Goal: Task Accomplishment & Management: Manage account settings

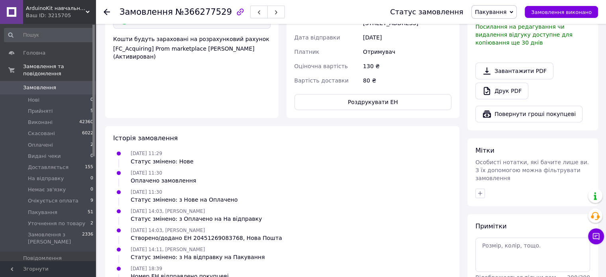
scroll to position [201, 0]
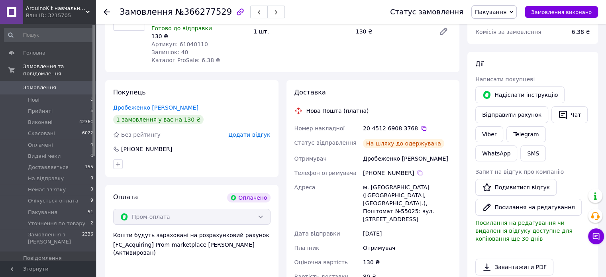
scroll to position [159, 0]
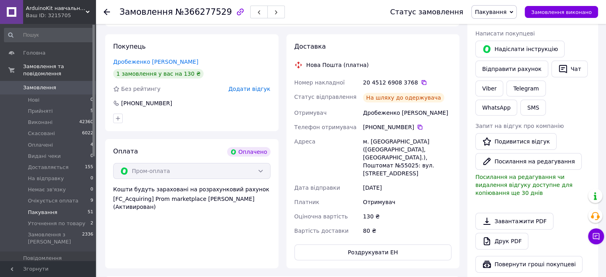
click at [44, 209] on span "Пакування" at bounding box center [42, 212] width 29 height 7
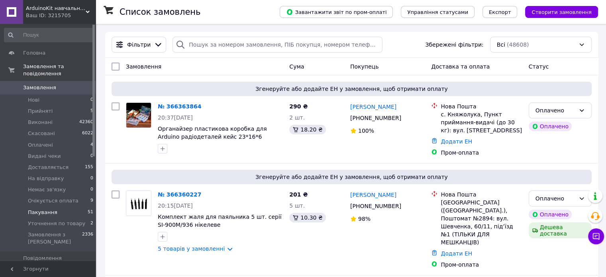
click at [53, 209] on span "Пакування" at bounding box center [42, 212] width 29 height 7
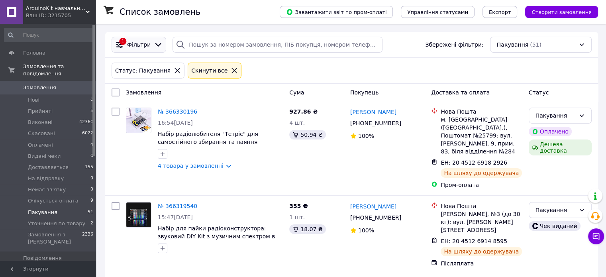
click at [154, 43] on icon at bounding box center [158, 44] width 9 height 9
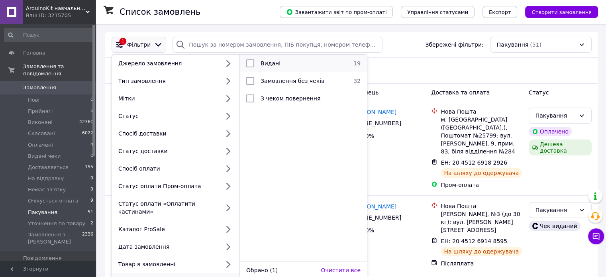
click at [252, 63] on input "checkbox" at bounding box center [250, 63] width 8 height 8
checkbox input "true"
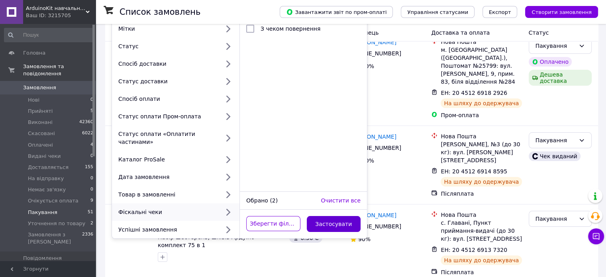
scroll to position [120, 0]
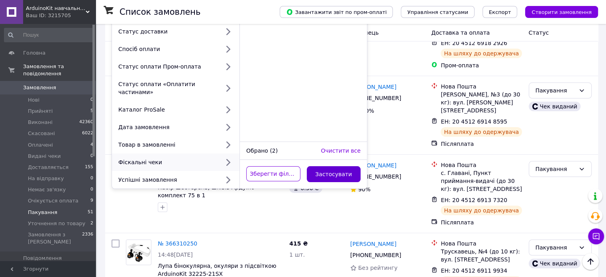
click at [346, 168] on button "Застосувати" at bounding box center [334, 174] width 54 height 16
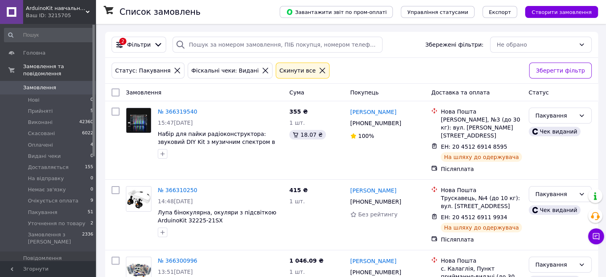
click at [117, 94] on input "checkbox" at bounding box center [116, 92] width 8 height 8
checkbox input "true"
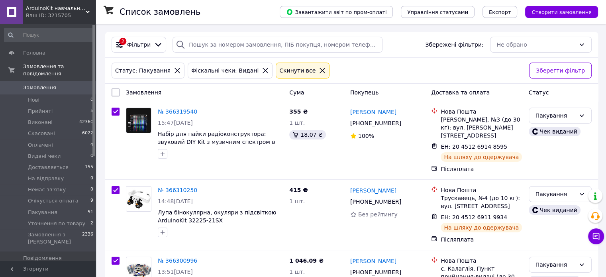
checkbox input "true"
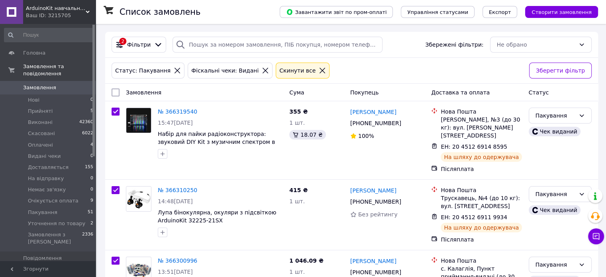
checkbox input "true"
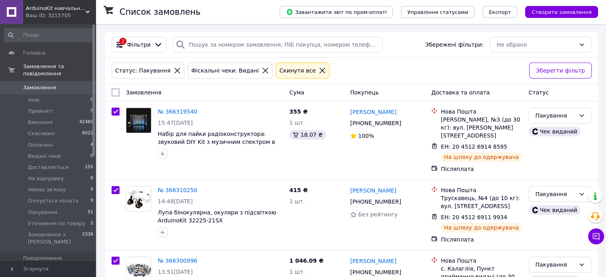
checkbox input "true"
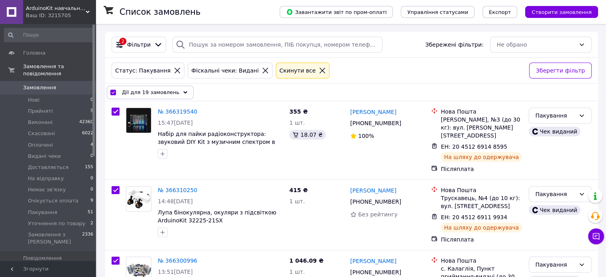
click at [138, 90] on span "Дії для 19 замовлень" at bounding box center [150, 92] width 57 height 8
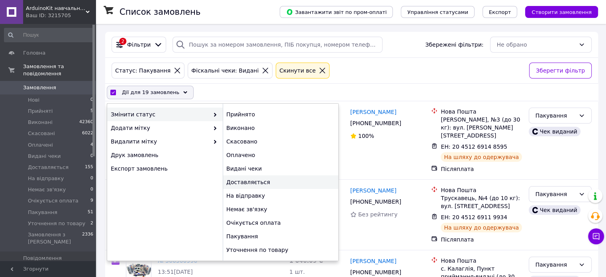
click at [250, 183] on div "Доставляється" at bounding box center [281, 182] width 116 height 14
checkbox input "false"
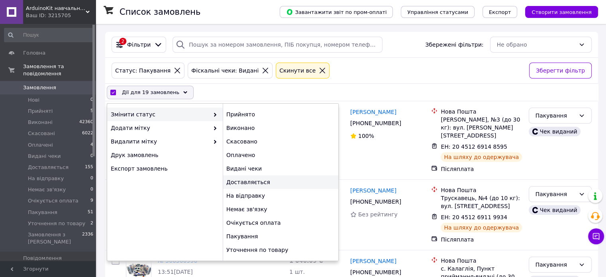
checkbox input "false"
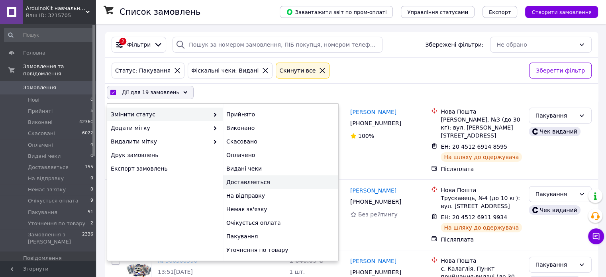
checkbox input "false"
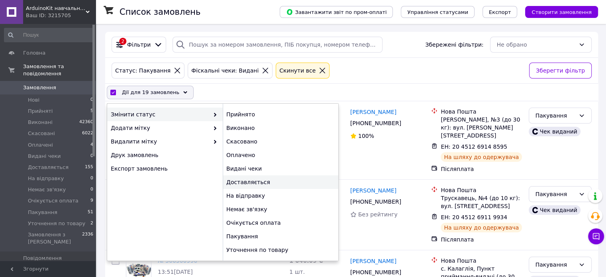
checkbox input "false"
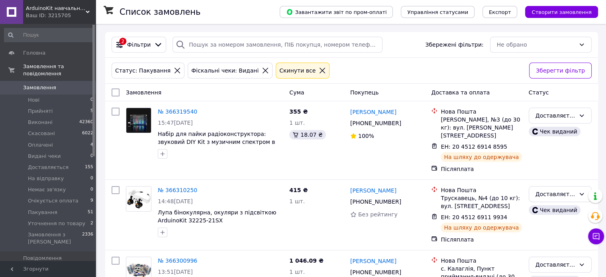
click at [263, 70] on icon at bounding box center [266, 71] width 6 height 6
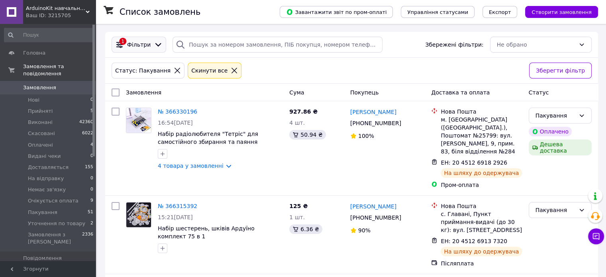
click at [154, 41] on icon at bounding box center [158, 44] width 9 height 9
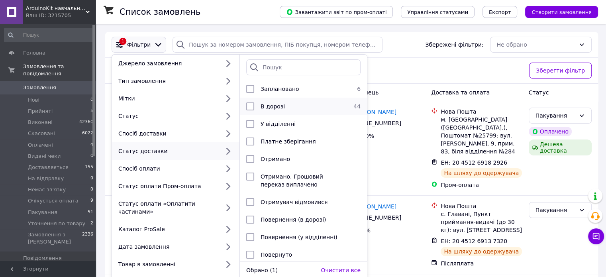
click at [251, 106] on input "checkbox" at bounding box center [250, 106] width 8 height 8
checkbox input "true"
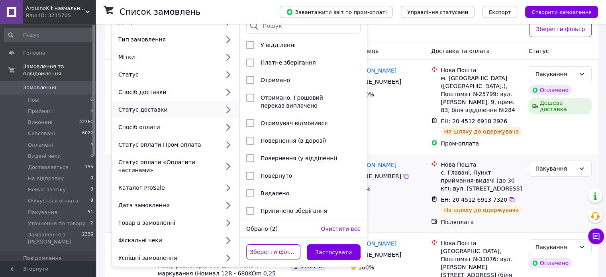
scroll to position [80, 0]
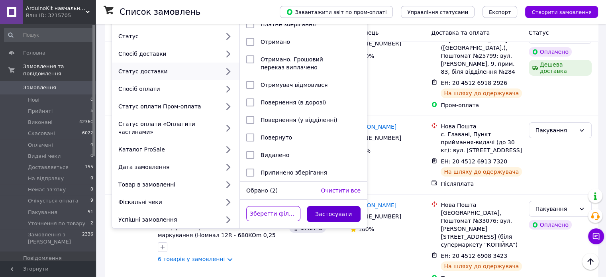
click at [347, 209] on button "Застосувати" at bounding box center [334, 214] width 54 height 16
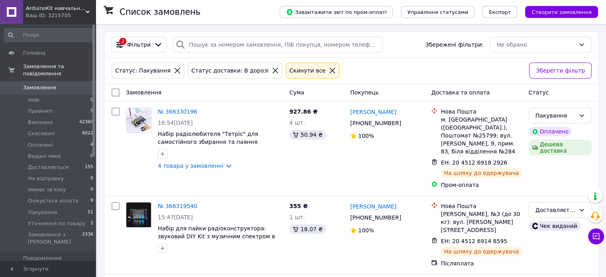
click at [116, 91] on input "checkbox" at bounding box center [116, 92] width 8 height 8
checkbox input "true"
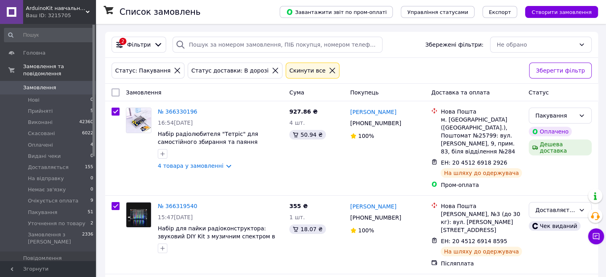
checkbox input "true"
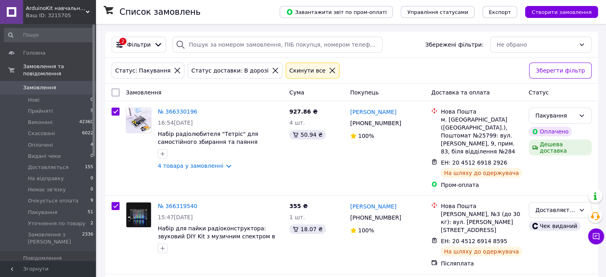
checkbox input "true"
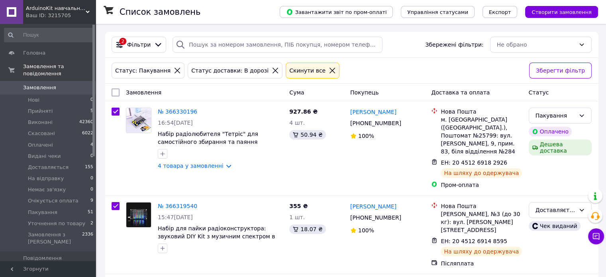
checkbox input "true"
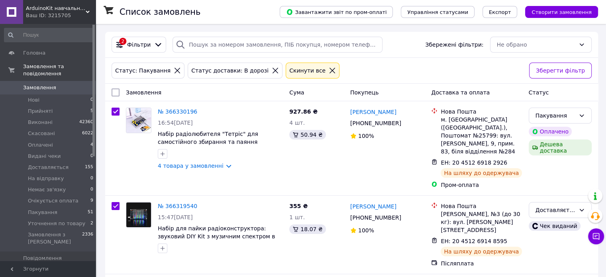
checkbox input "true"
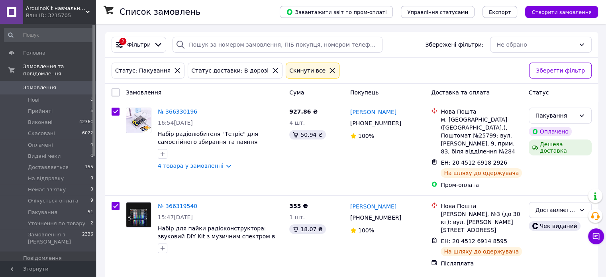
checkbox input "true"
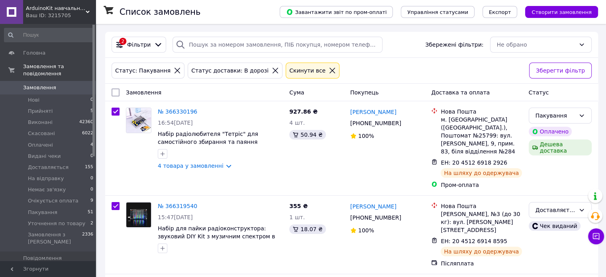
checkbox input "true"
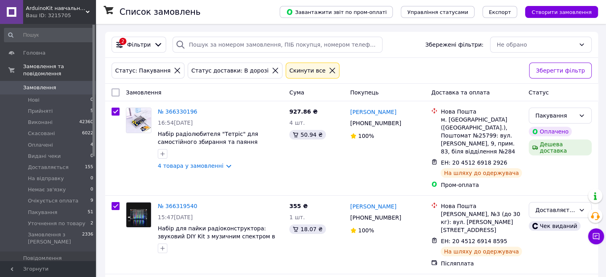
checkbox input "true"
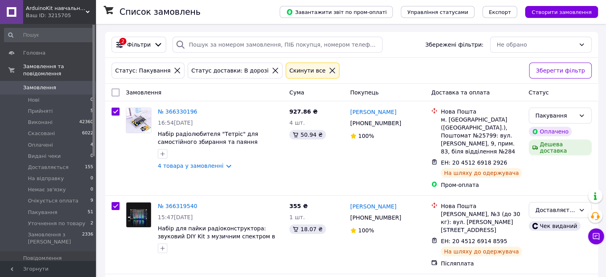
checkbox input "true"
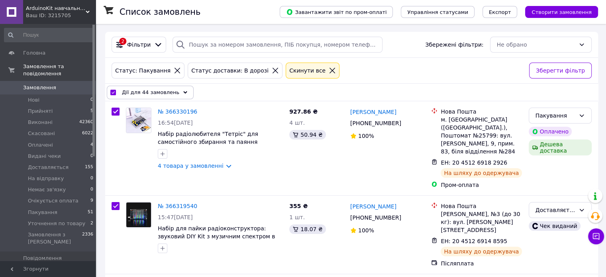
click at [140, 88] on span "Дії для 44 замовлень" at bounding box center [150, 92] width 57 height 8
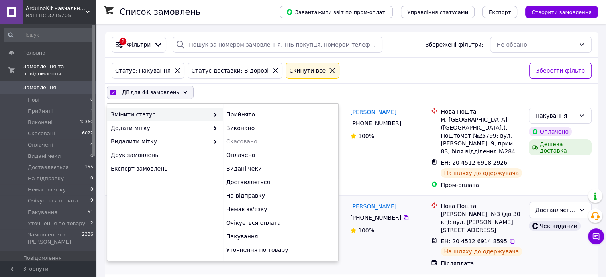
click at [251, 237] on div "Пакування" at bounding box center [281, 237] width 116 height 14
checkbox input "false"
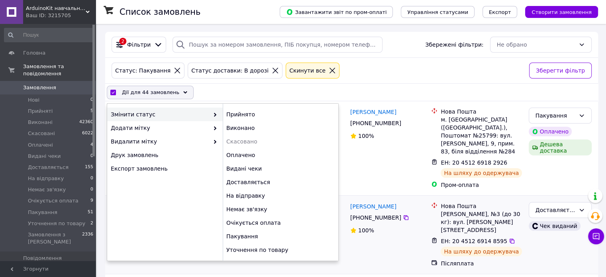
checkbox input "false"
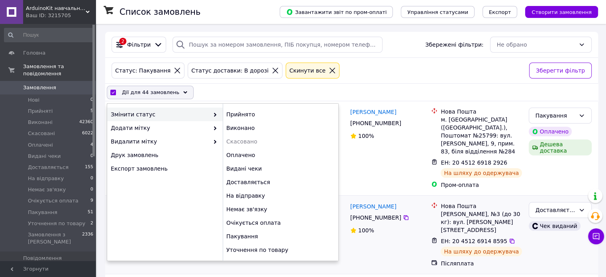
checkbox input "false"
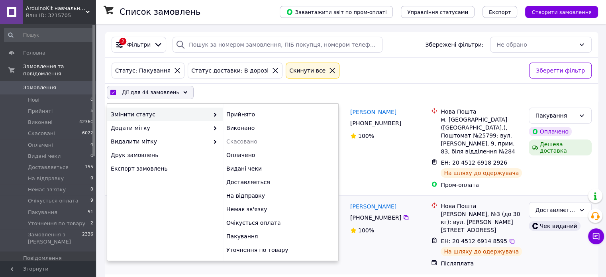
checkbox input "false"
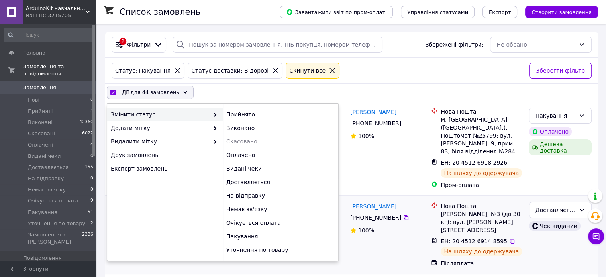
checkbox input "false"
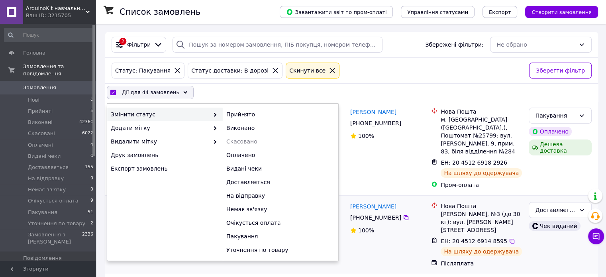
checkbox input "false"
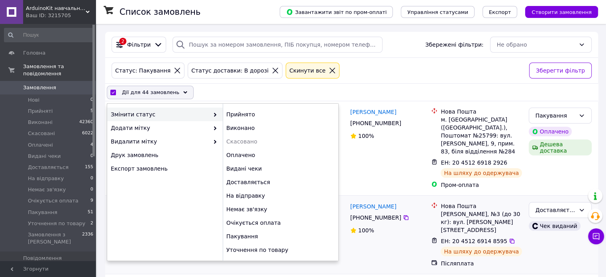
checkbox input "false"
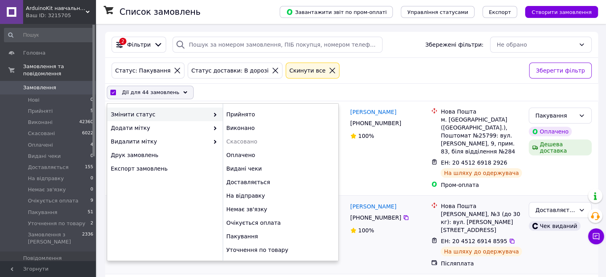
checkbox input "false"
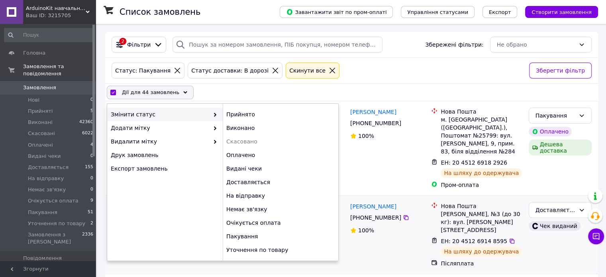
checkbox input "false"
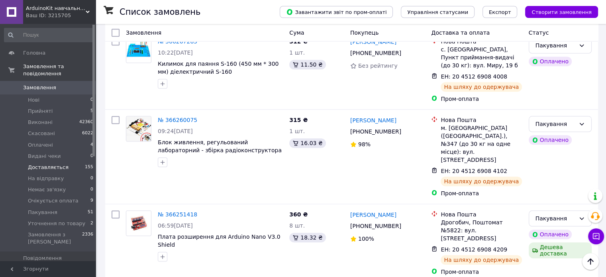
scroll to position [80, 0]
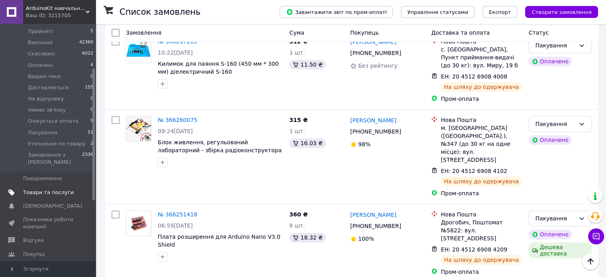
click at [42, 189] on span "Товари та послуги" at bounding box center [48, 192] width 51 height 7
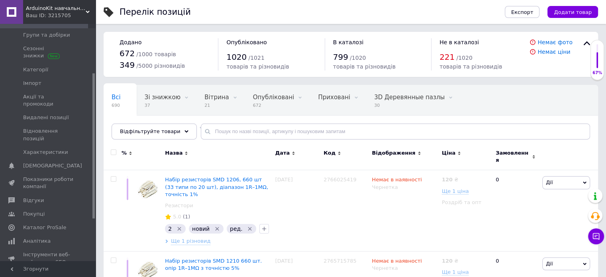
scroll to position [80, 0]
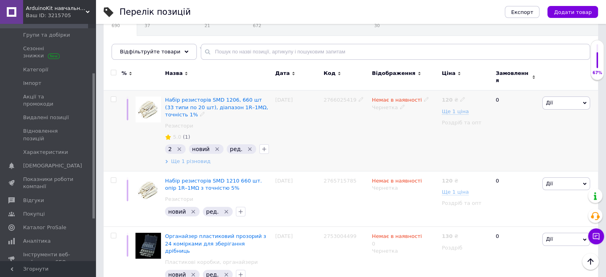
click at [196, 158] on span "Ще 1 різновид" at bounding box center [190, 161] width 39 height 7
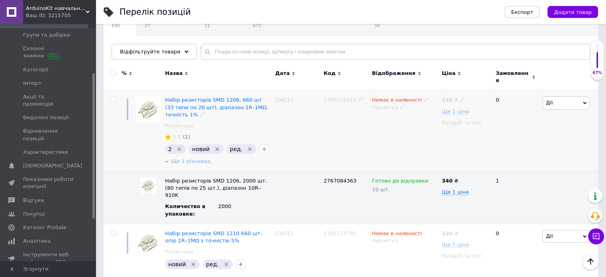
click at [196, 158] on span "Ще 1 різновид" at bounding box center [190, 161] width 39 height 7
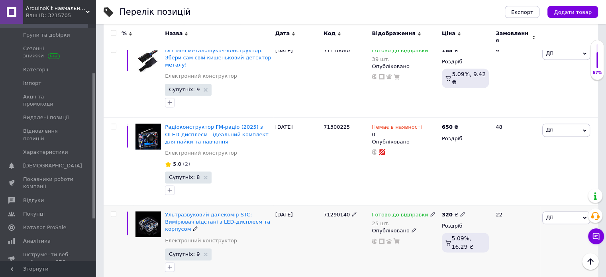
scroll to position [1076, 0]
